Goal: Task Accomplishment & Management: Use online tool/utility

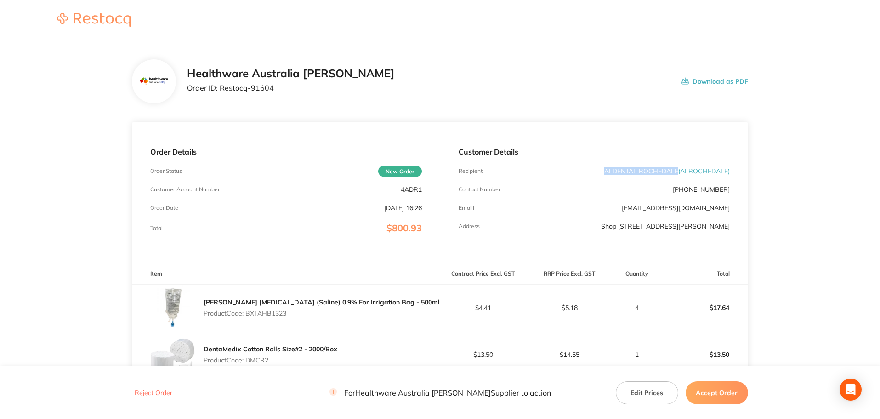
drag, startPoint x: 676, startPoint y: 171, endPoint x: 588, endPoint y: 170, distance: 87.8
click at [588, 170] on div "Recipient AI DENTAL ROCHEDALE ( AI [GEOGRAPHIC_DATA] )" at bounding box center [594, 170] width 271 height 7
copy p "AI DENTAL ROCHEDALE"
drag, startPoint x: 278, startPoint y: 94, endPoint x: 219, endPoint y: 98, distance: 59.0
click at [219, 98] on div "Healthware Australia [PERSON_NAME] Order ID: Restocq- 91604 Download as PDF" at bounding box center [440, 81] width 616 height 44
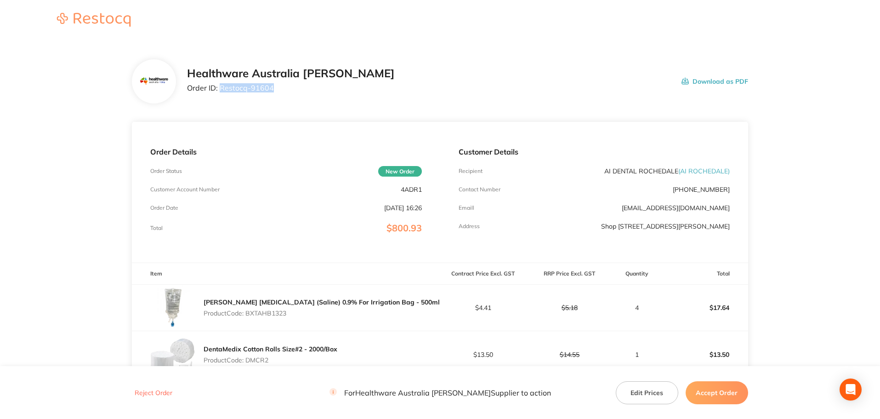
copy p "Restocq- 91604"
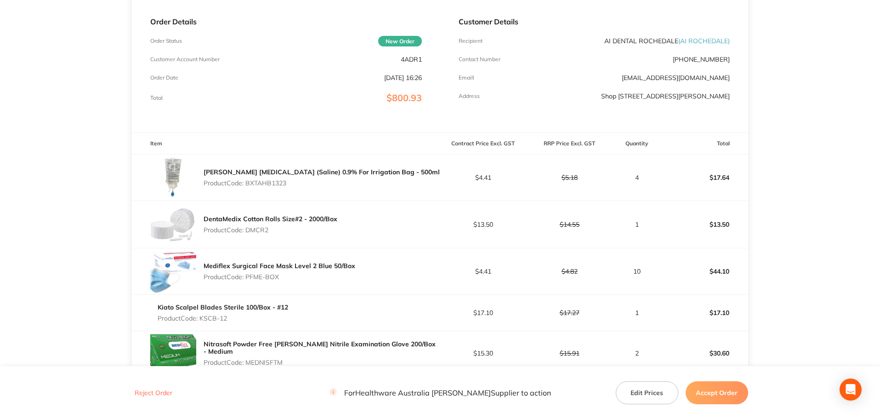
scroll to position [138, 0]
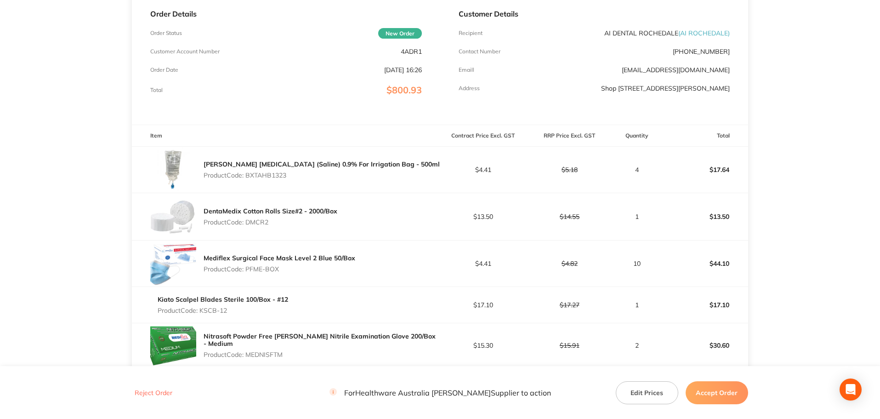
click at [269, 177] on p "Product Code: BXTAHB1323" at bounding box center [322, 174] width 236 height 7
copy p "BXTAHB1323"
click at [261, 220] on p "Product Code: DMCR2" at bounding box center [271, 221] width 134 height 7
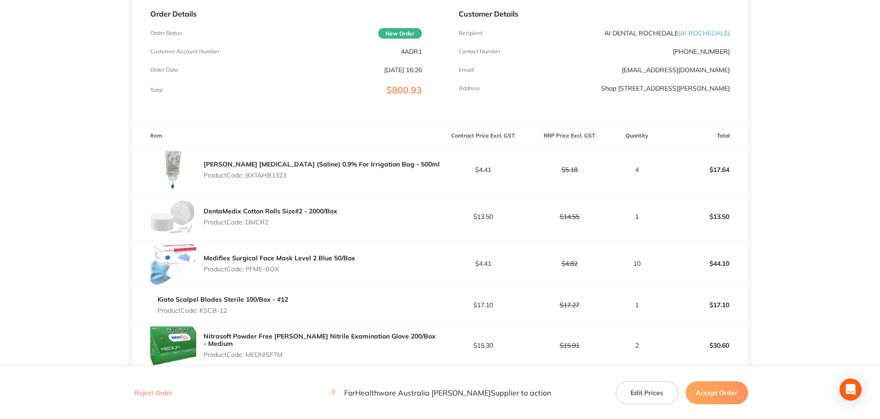
copy p "DMCR2"
drag, startPoint x: 283, startPoint y: 270, endPoint x: 247, endPoint y: 272, distance: 35.5
click at [247, 272] on p "Product Code: PFME-BOX" at bounding box center [280, 268] width 152 height 7
copy p "PFME-BOX"
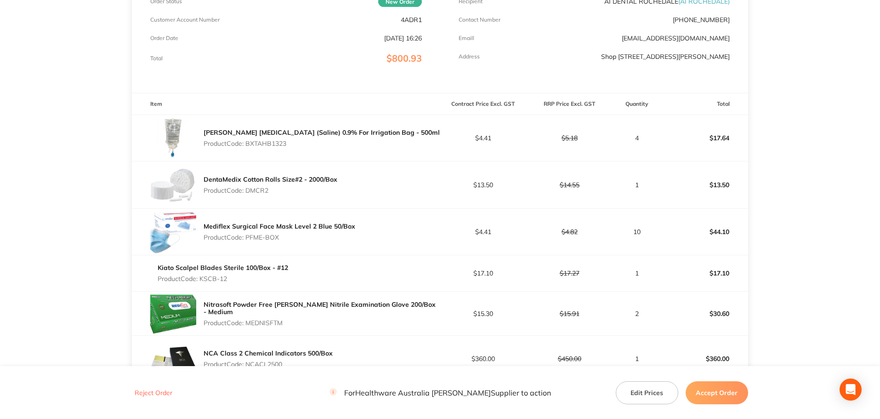
scroll to position [184, 0]
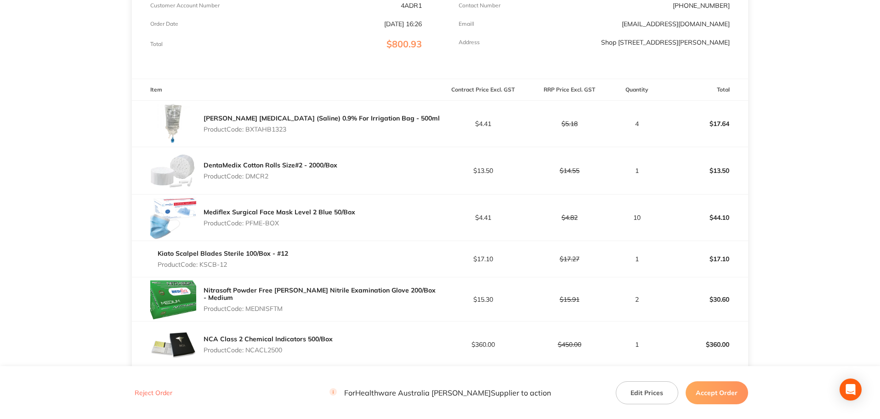
drag, startPoint x: 228, startPoint y: 266, endPoint x: 202, endPoint y: 270, distance: 26.1
click at [202, 270] on div "Kiato Scalpel Blades Sterile 100/Box - #12 Product Code: KSCB-12" at bounding box center [223, 259] width 131 height 26
copy p "KSCB-12"
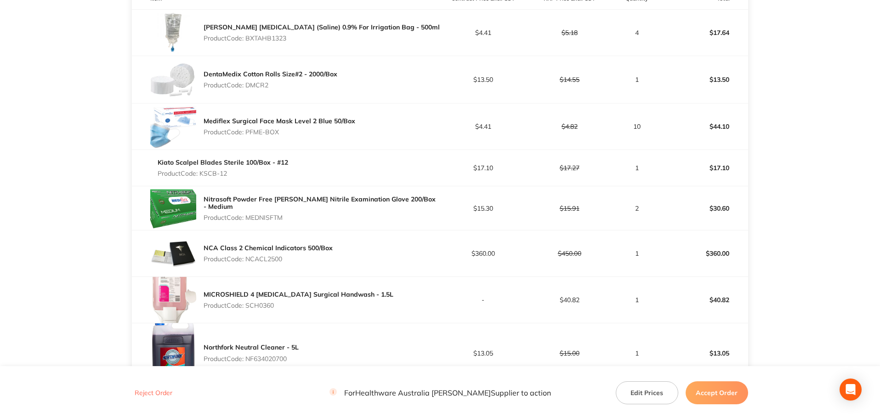
scroll to position [276, 0]
click at [275, 216] on p "Product Code: MEDNISFTM" at bounding box center [322, 216] width 236 height 7
copy p "MEDNISFTM"
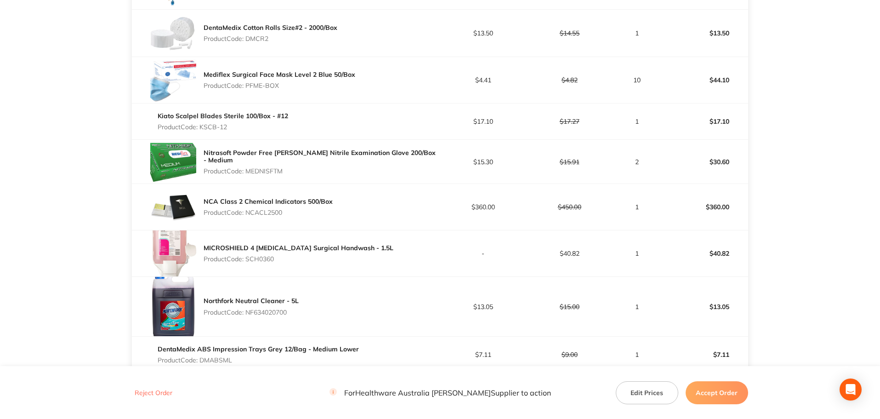
scroll to position [322, 0]
click at [276, 211] on p "Product Code: NCACL2500" at bounding box center [268, 211] width 129 height 7
copy p "NCACL2500"
click at [262, 253] on div "MICROSHIELD 4 [MEDICAL_DATA] Surgical Handwash - 1.5L Product Code: SCH0360" at bounding box center [299, 253] width 190 height 26
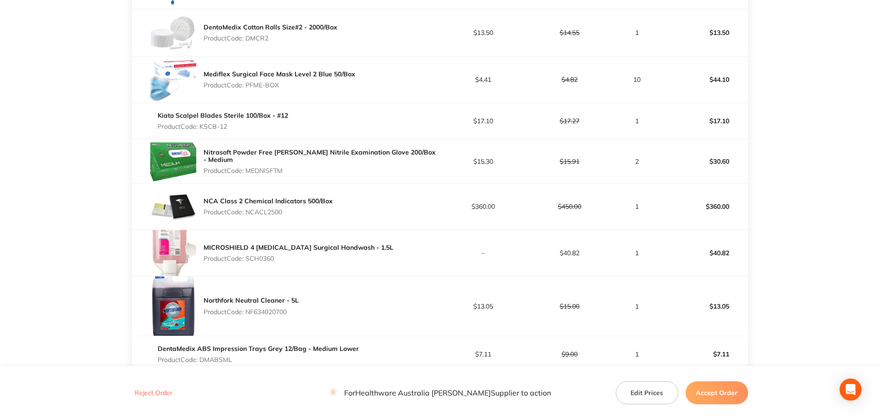
click at [262, 253] on div "MICROSHIELD 4 [MEDICAL_DATA] Surgical Handwash - 1.5L Product Code: SCH0360" at bounding box center [299, 253] width 190 height 26
copy p "SCH0360"
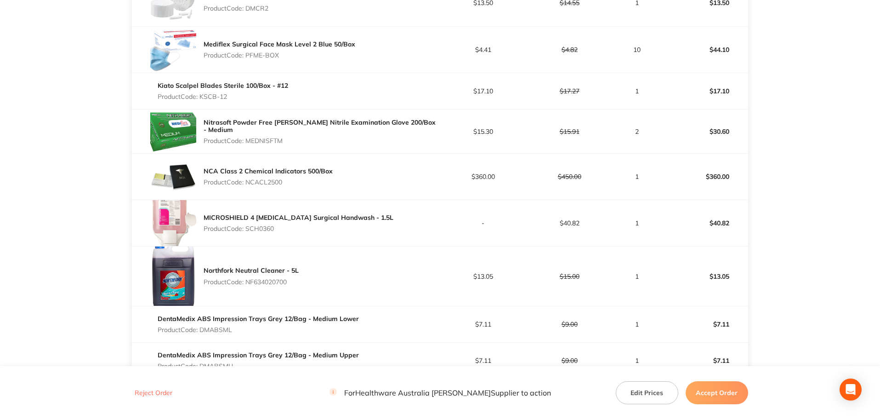
scroll to position [368, 0]
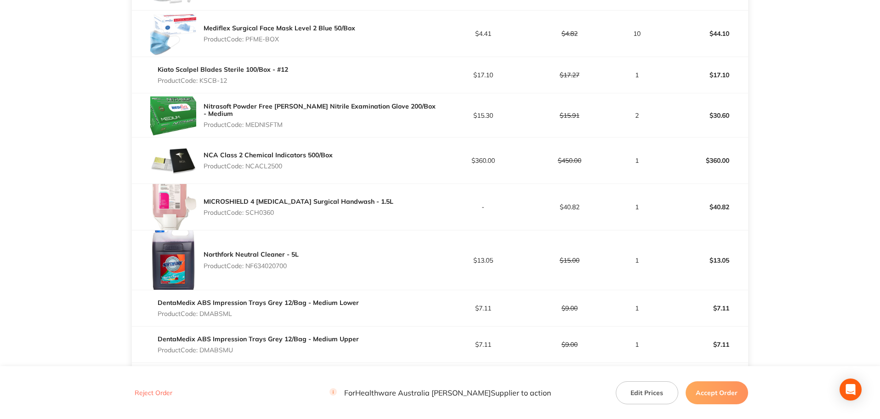
click at [285, 266] on p "Product Code: NF634020700" at bounding box center [251, 265] width 95 height 7
copy p "NF634020700"
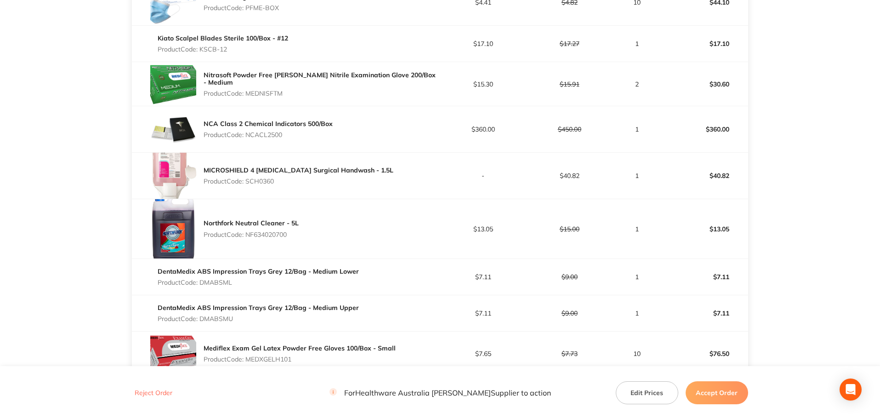
scroll to position [414, 0]
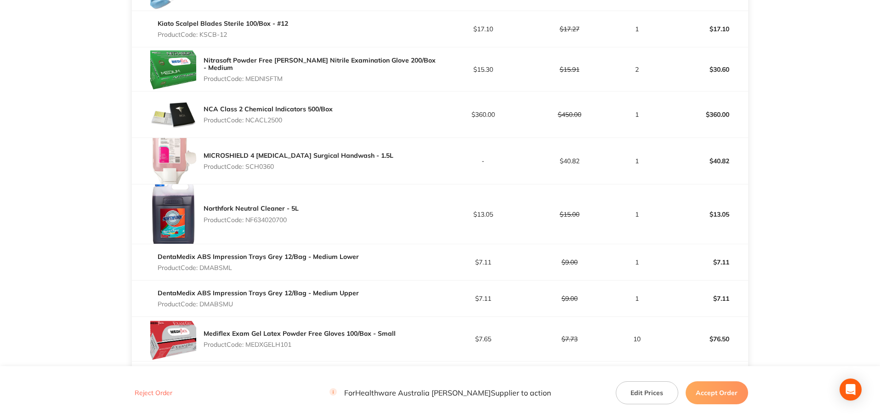
click at [223, 268] on p "Product Code: DMABSML" at bounding box center [258, 267] width 201 height 7
click at [211, 306] on p "Product Code: DMABSMU" at bounding box center [258, 303] width 201 height 7
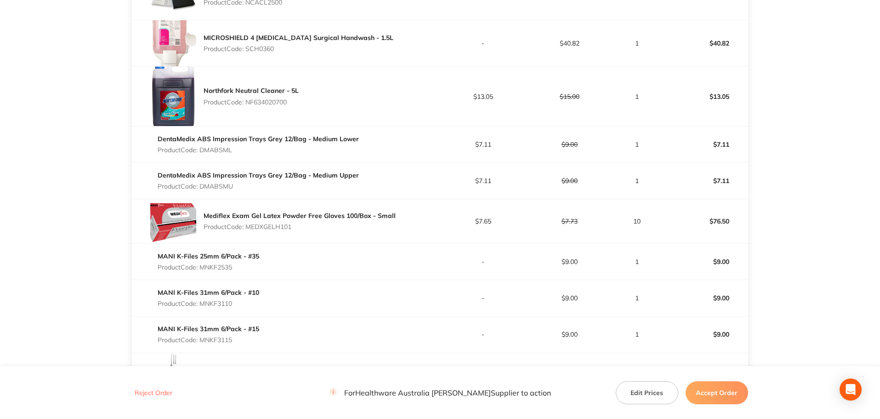
scroll to position [552, 0]
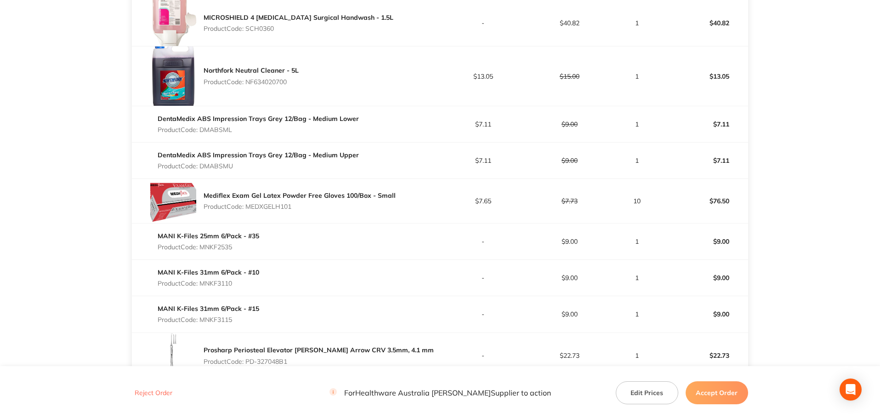
click at [275, 207] on p "Product Code: MEDXGELH101" at bounding box center [300, 206] width 192 height 7
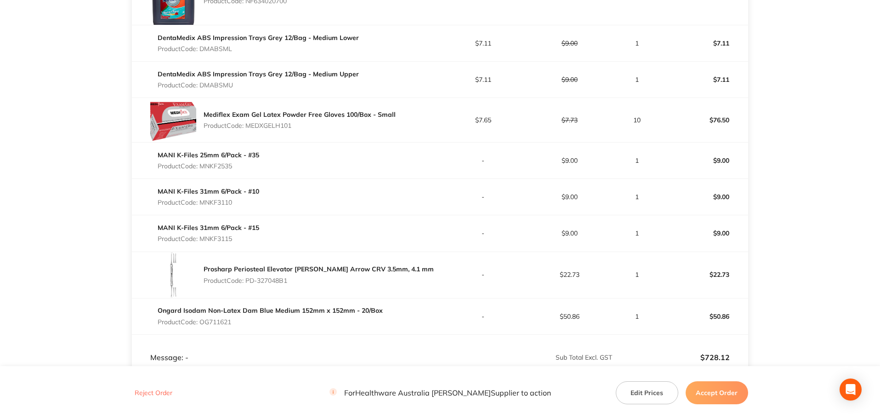
scroll to position [644, 0]
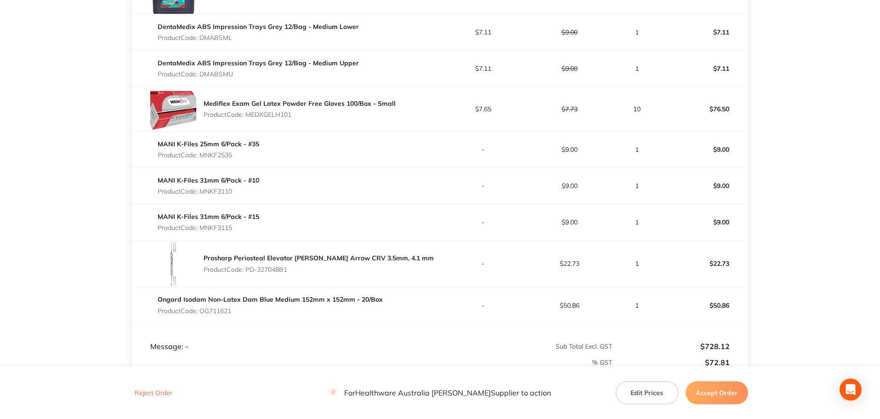
click at [225, 152] on p "Product Code: MNKF2535" at bounding box center [209, 154] width 102 height 7
click at [212, 189] on p "Product Code: MNKF3110" at bounding box center [209, 191] width 102 height 7
click at [229, 228] on p "Product Code: MNKF3115" at bounding box center [209, 227] width 102 height 7
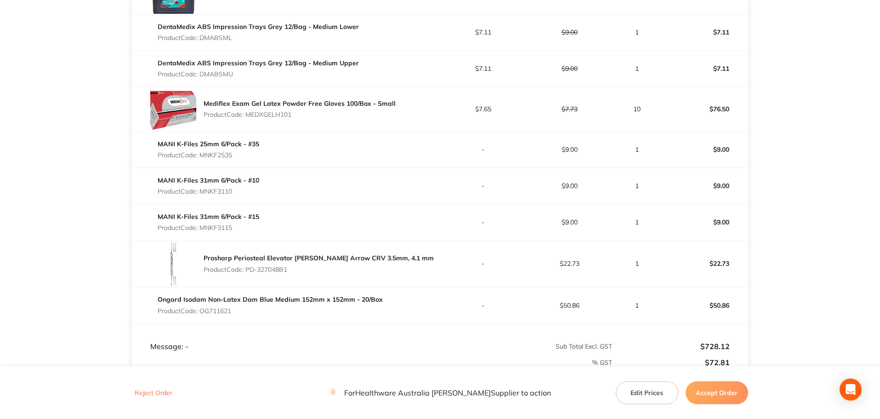
click at [229, 228] on p "Product Code: MNKF3115" at bounding box center [209, 227] width 102 height 7
click at [282, 268] on p "Product Code: PD-327048B1" at bounding box center [319, 269] width 230 height 7
click at [293, 272] on p "Product Code: PD-327048B1" at bounding box center [319, 269] width 230 height 7
drag, startPoint x: 293, startPoint y: 272, endPoint x: 248, endPoint y: 273, distance: 45.1
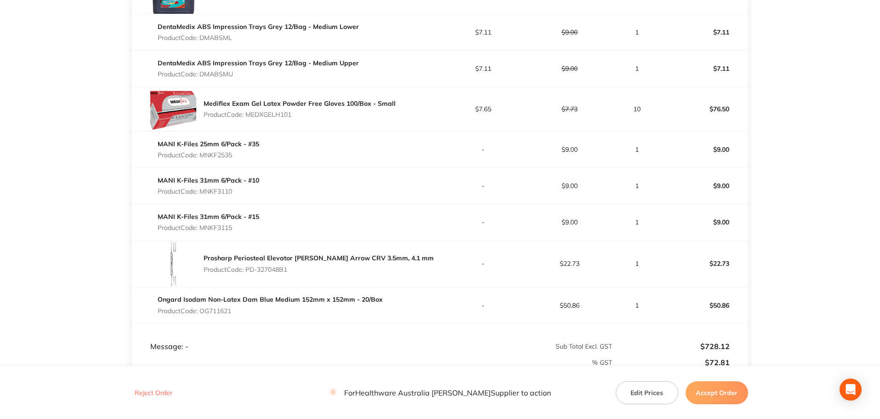
click at [248, 273] on p "Product Code: PD-327048B1" at bounding box center [319, 269] width 230 height 7
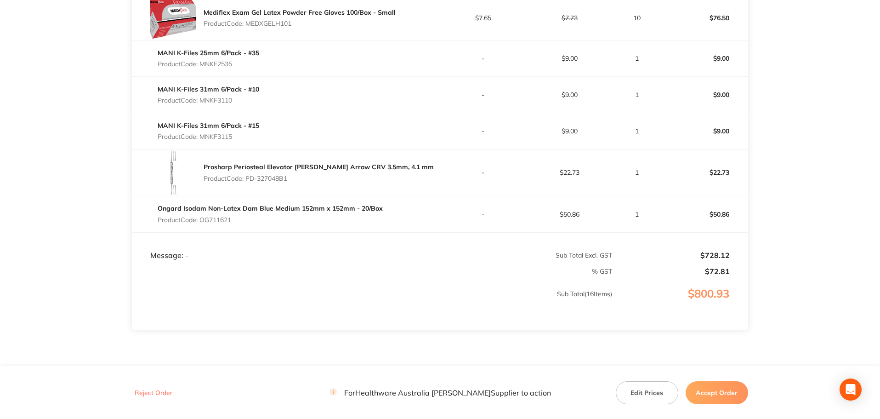
scroll to position [735, 0]
click at [218, 220] on p "Product Code: OG711621" at bounding box center [270, 218] width 225 height 7
click at [726, 401] on button "Accept Order" at bounding box center [717, 392] width 63 height 23
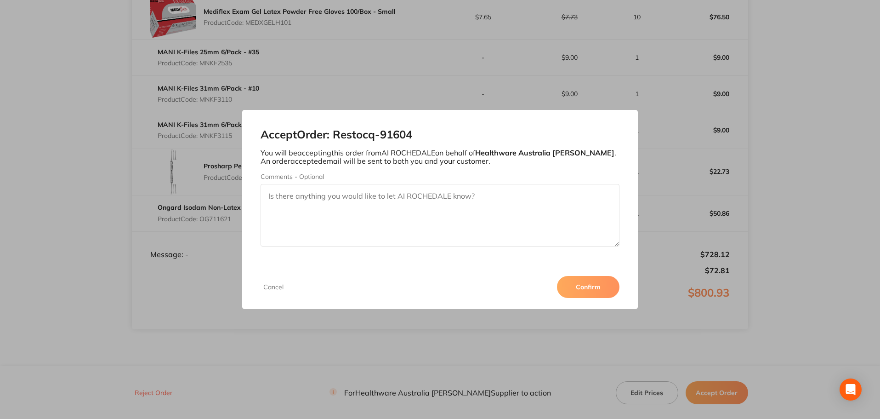
click at [582, 285] on button "Confirm" at bounding box center [588, 287] width 63 height 22
